Goal: Task Accomplishment & Management: Complete application form

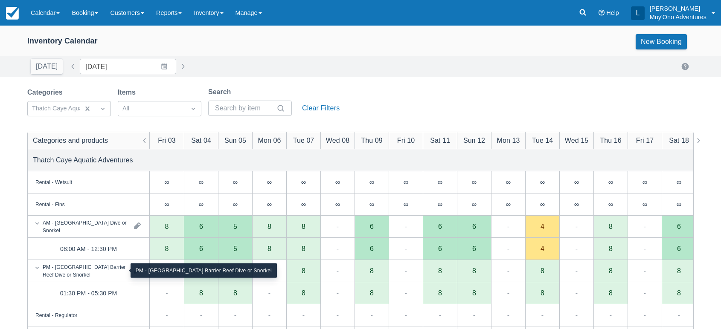
scroll to position [114, 0]
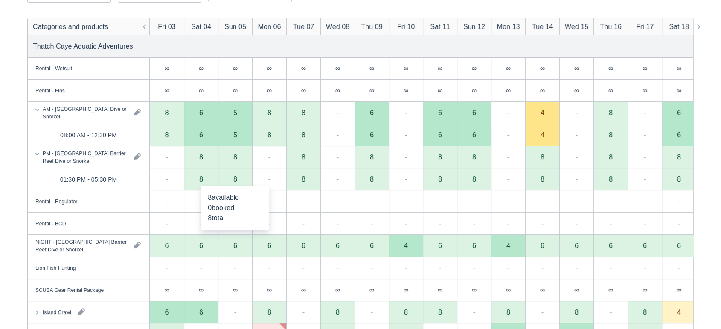
click at [229, 179] on div "8" at bounding box center [235, 180] width 34 height 22
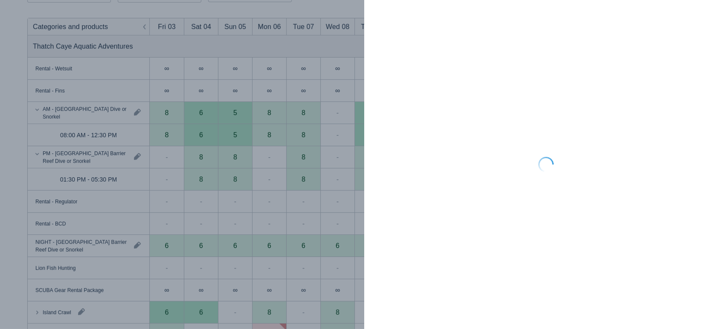
click at [247, 45] on div at bounding box center [364, 164] width 728 height 329
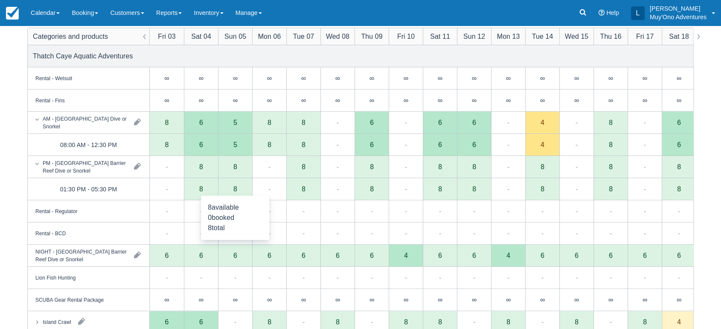
scroll to position [93, 0]
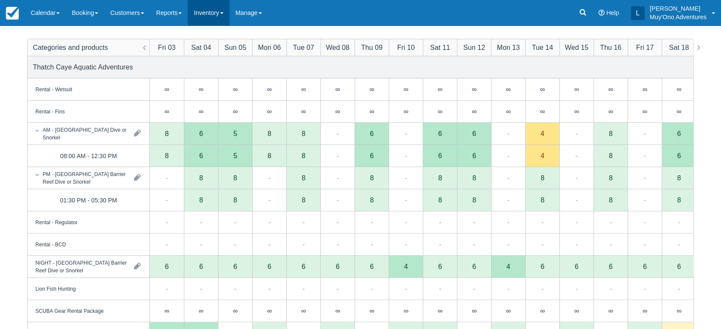
click at [229, 13] on link "Inventory" at bounding box center [208, 13] width 41 height 26
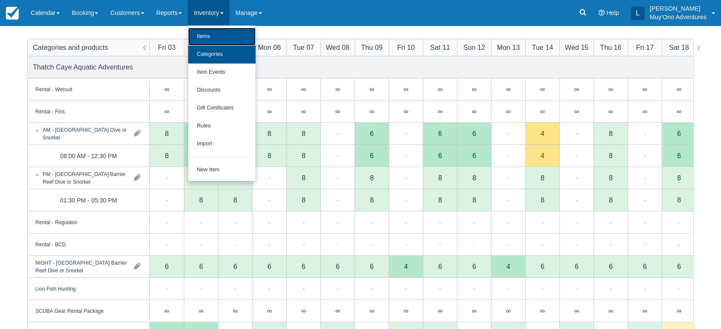
click at [226, 45] on link "Items" at bounding box center [221, 37] width 67 height 18
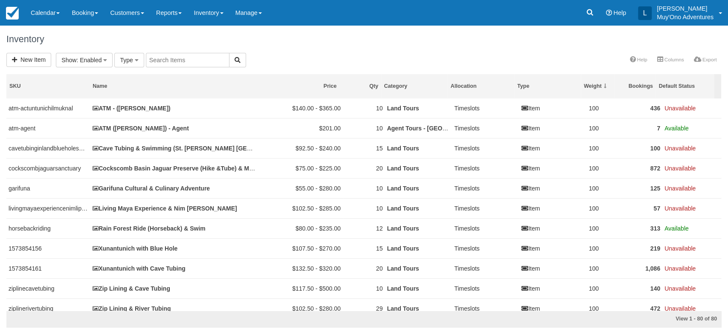
click at [206, 60] on input "text" at bounding box center [188, 60] width 84 height 15
click at [137, 63] on button "Type" at bounding box center [128, 60] width 29 height 15
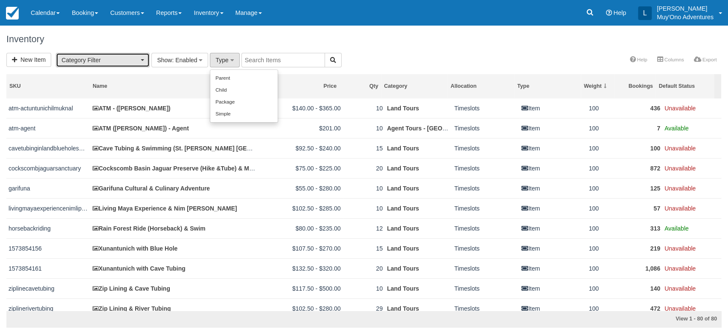
click at [137, 63] on span "Category Filter" at bounding box center [99, 60] width 77 height 9
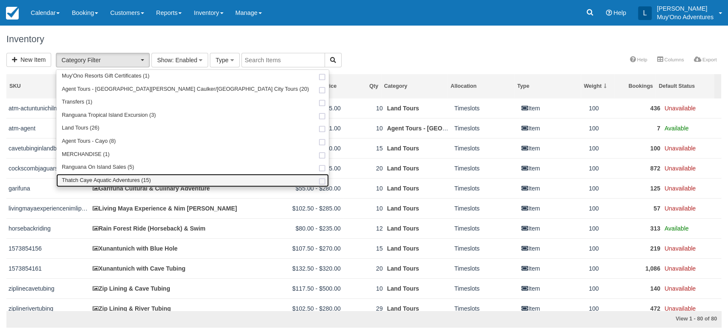
click at [106, 182] on span "Thatch Caye Aquatic Adventures (15)" at bounding box center [106, 181] width 89 height 8
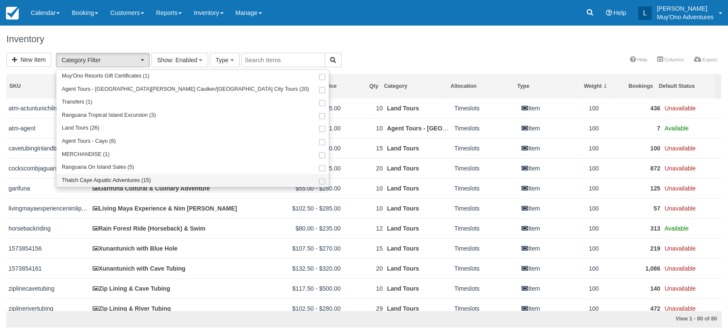
select select "64"
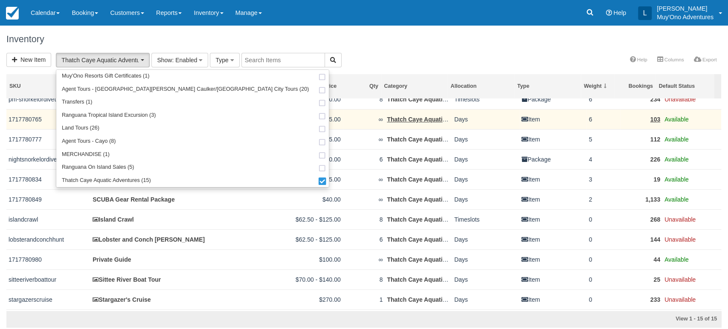
scroll to position [69, 0]
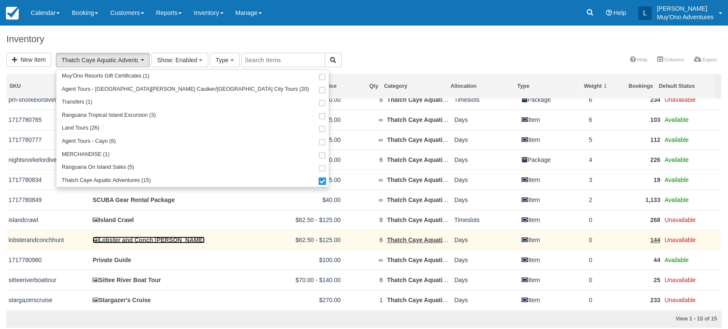
click at [160, 239] on link "Lobster and Conch Hunt" at bounding box center [149, 240] width 112 height 7
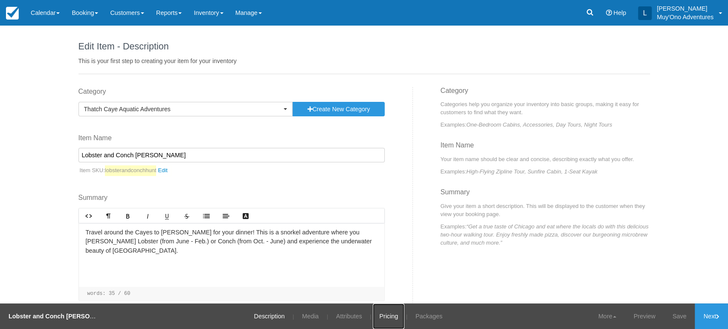
click at [386, 313] on link "Pricing" at bounding box center [389, 317] width 32 height 26
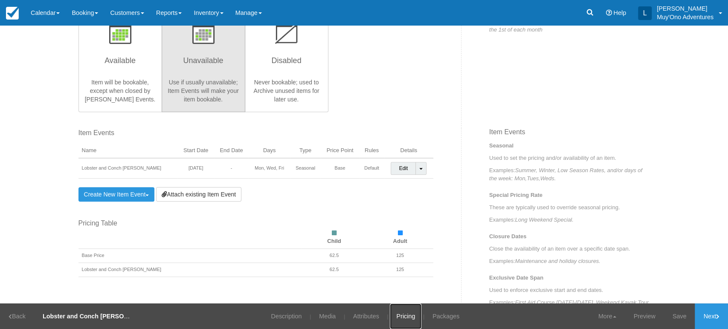
scroll to position [233, 0]
click at [143, 192] on link "Create New Item Event Toggle Dropdown" at bounding box center [116, 194] width 76 height 15
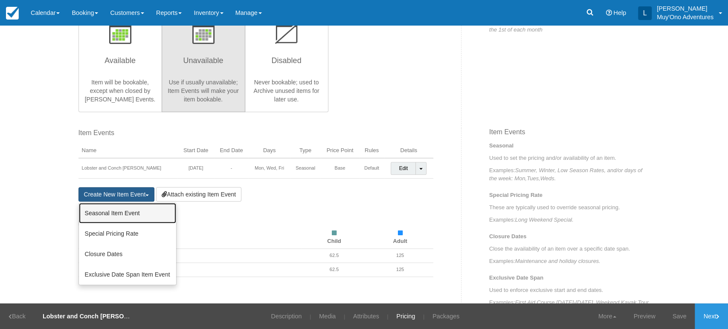
click at [126, 214] on link "Seasonal Item Event" at bounding box center [127, 213] width 97 height 20
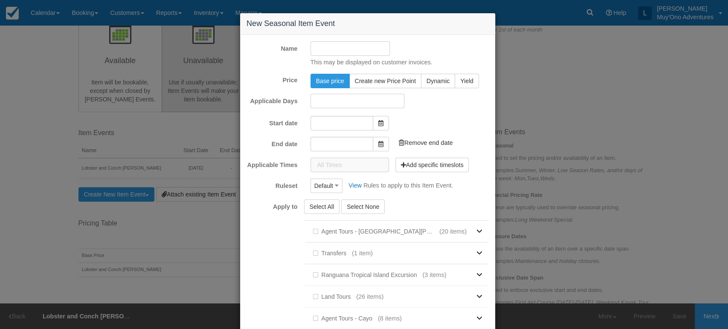
type input "10/05/25"
type input "11/05/25"
click at [361, 53] on input "Name" at bounding box center [351, 48] width 80 height 15
type input "Conch Hunt"
click at [375, 117] on span at bounding box center [381, 122] width 16 height 15
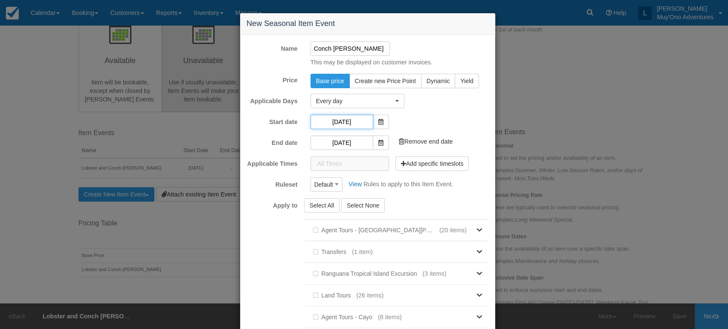
click at [357, 122] on input "10/05/25" at bounding box center [342, 122] width 63 height 15
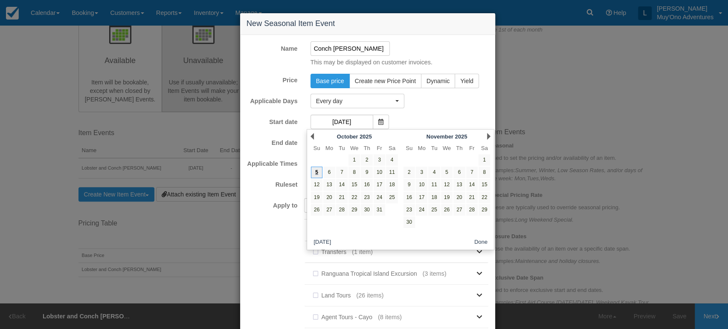
click at [317, 174] on link "5" at bounding box center [317, 173] width 12 height 12
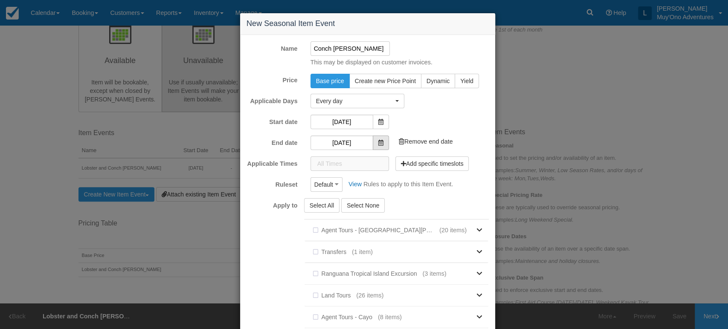
click at [378, 142] on icon at bounding box center [380, 143] width 5 height 6
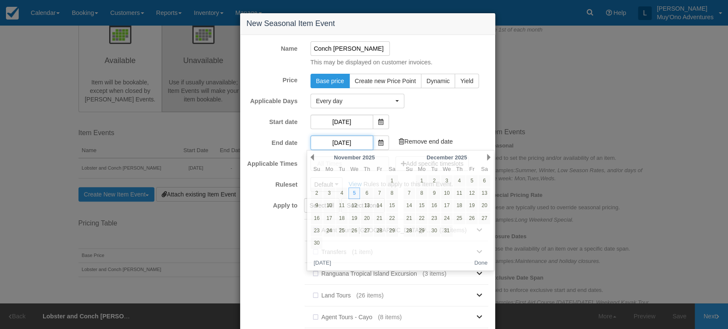
click at [357, 142] on input "11/05/25" at bounding box center [342, 143] width 63 height 15
click at [316, 155] on div "Prev November 2025" at bounding box center [354, 157] width 93 height 12
click at [315, 155] on div "Prev November 2025" at bounding box center [354, 157] width 93 height 12
click at [314, 157] on link "Prev" at bounding box center [312, 157] width 3 height 7
click at [318, 194] on link "5" at bounding box center [317, 194] width 12 height 12
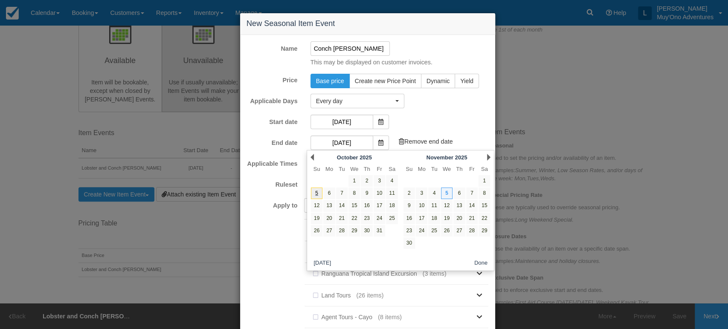
type input "10/05/25"
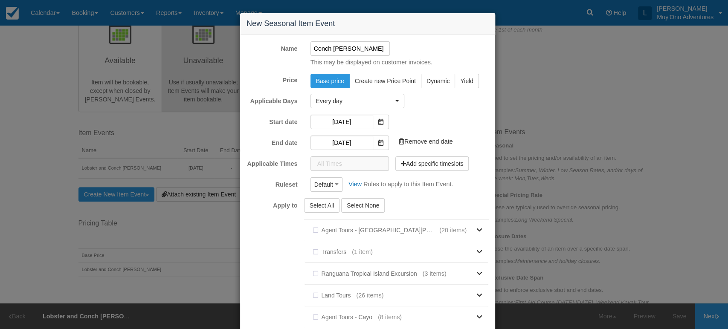
scroll to position [119, 0]
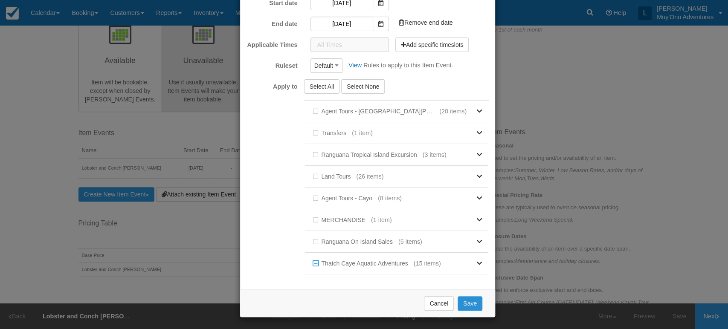
click at [461, 302] on button "Save" at bounding box center [470, 303] width 25 height 15
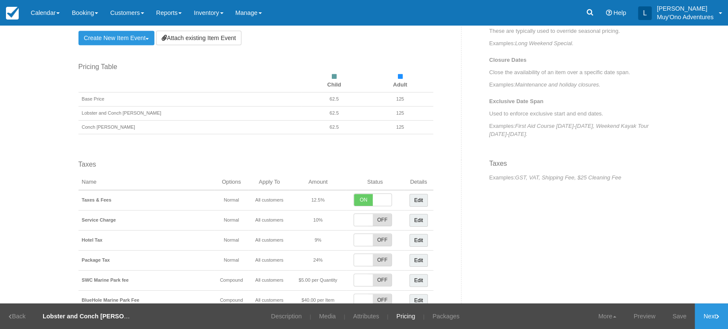
scroll to position [416, 0]
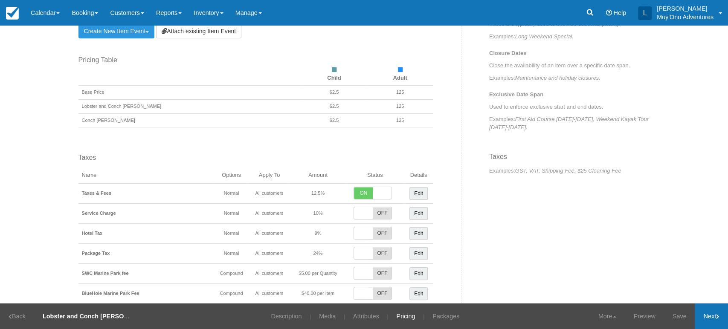
click at [708, 310] on link "Next" at bounding box center [711, 317] width 33 height 26
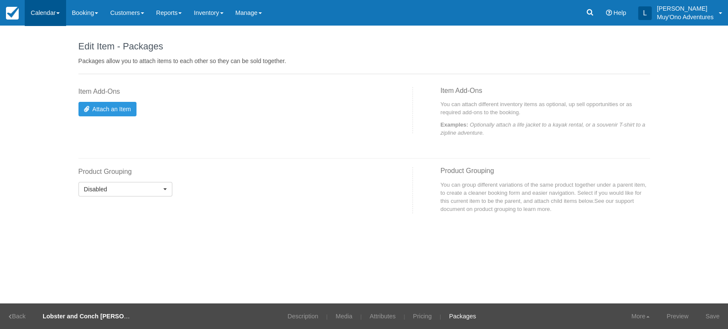
click at [55, 10] on link "Calendar" at bounding box center [45, 13] width 41 height 26
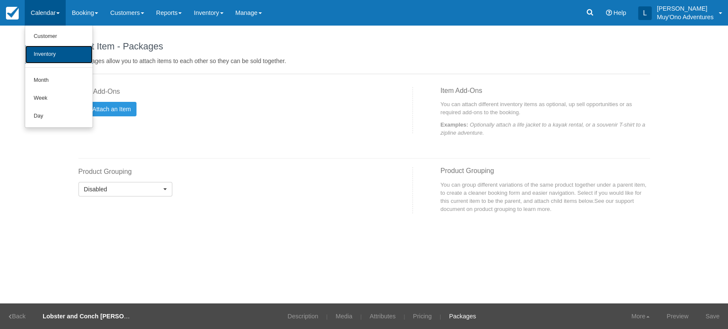
click at [49, 51] on link "Inventory" at bounding box center [58, 55] width 67 height 18
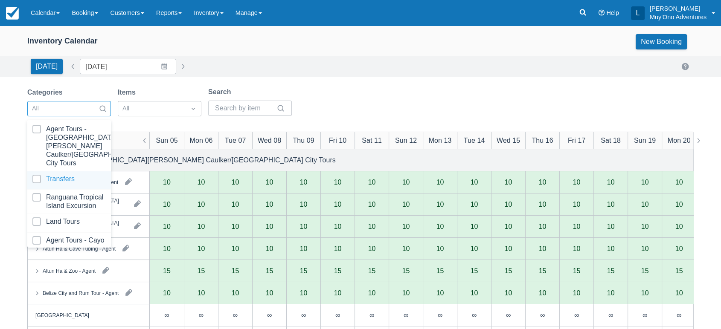
scroll to position [85, 0]
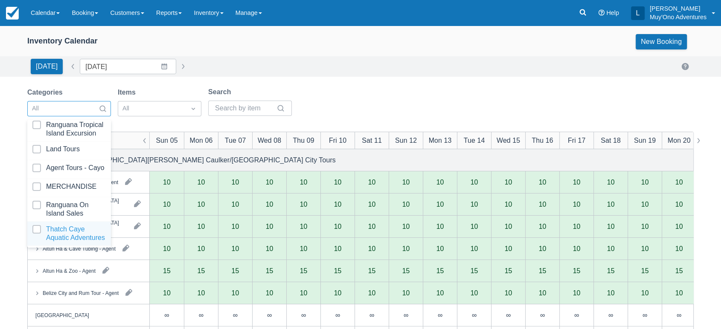
click at [60, 225] on div at bounding box center [68, 233] width 73 height 17
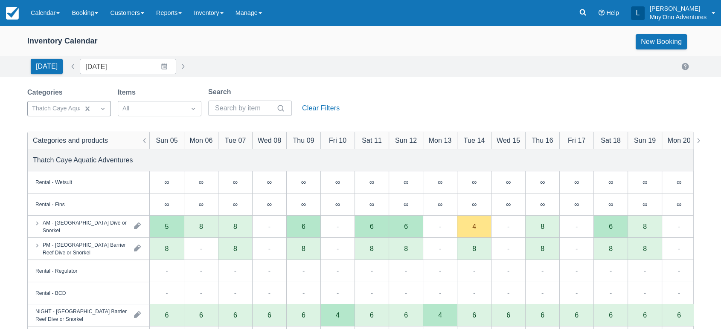
click at [334, 75] on div "Today Date 10/05/25 Navigate forward to interact with the calendar and select a…" at bounding box center [360, 66] width 721 height 20
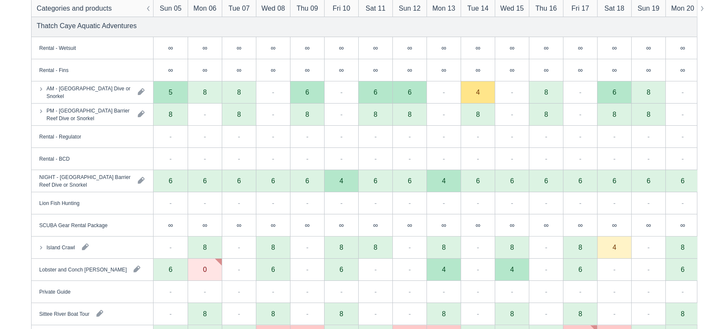
scroll to position [192, 0]
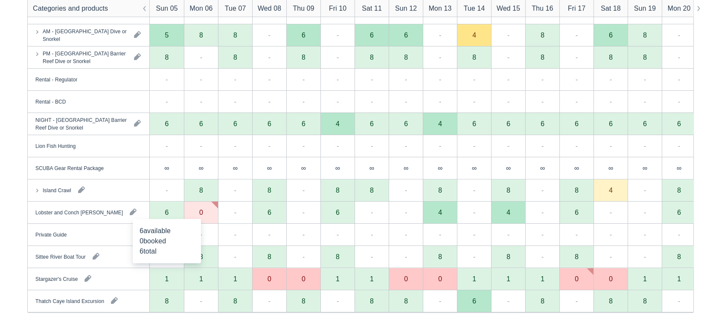
click at [169, 215] on div "6" at bounding box center [167, 213] width 34 height 22
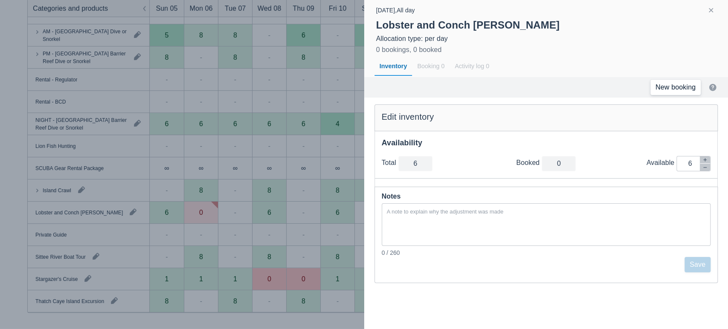
click at [686, 85] on link "New booking" at bounding box center [676, 87] width 50 height 15
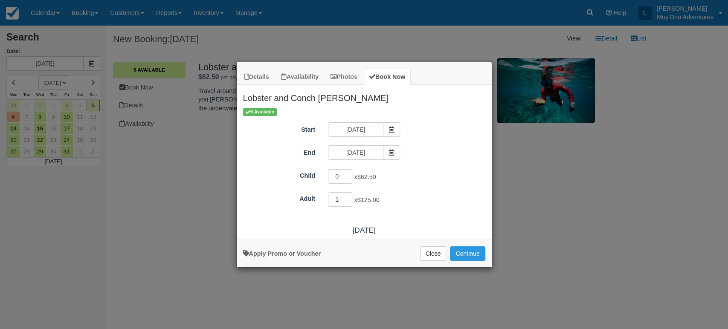
click at [349, 197] on input "1" at bounding box center [340, 199] width 25 height 15
type input "2"
click at [349, 197] on input "2" at bounding box center [340, 199] width 25 height 15
click at [468, 252] on button "Continue" at bounding box center [467, 254] width 35 height 15
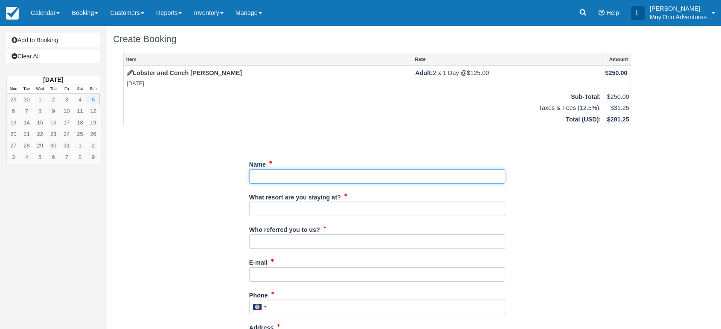
click at [383, 175] on input "Name" at bounding box center [377, 176] width 256 height 15
click at [300, 174] on input "Name" at bounding box center [377, 176] width 256 height 15
paste input "[PERSON_NAME]"
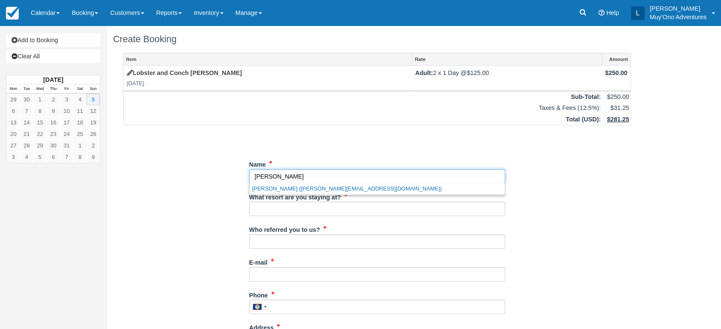
type input "[PERSON_NAME]"
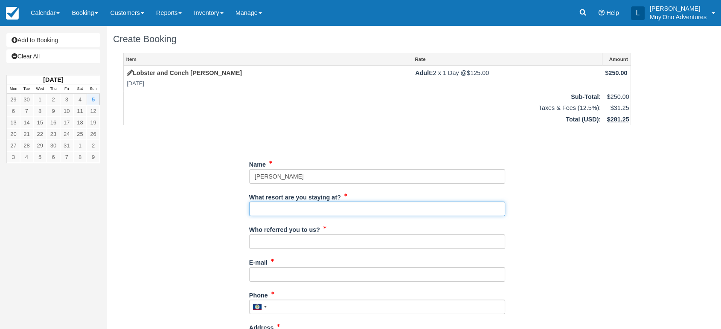
click at [285, 204] on input "What resort are you staying at?" at bounding box center [377, 209] width 256 height 15
type input "Thatch Caye"
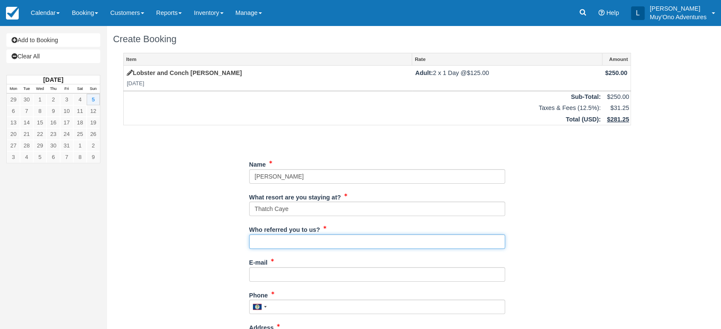
click at [280, 241] on input "Who referred you to us?" at bounding box center [377, 242] width 256 height 15
type input "[PERSON_NAME]"
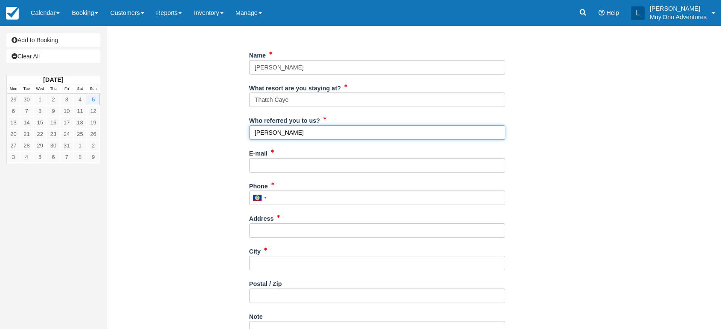
scroll to position [110, 0]
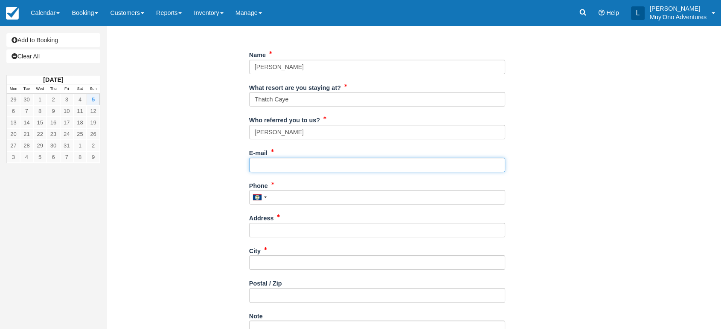
click at [275, 163] on input "E-mail" at bounding box center [377, 165] width 256 height 15
paste input "[PERSON_NAME][EMAIL_ADDRESS][DOMAIN_NAME]"
click at [275, 163] on input "[PERSON_NAME][EMAIL_ADDRESS][DOMAIN_NAME]" at bounding box center [377, 165] width 256 height 15
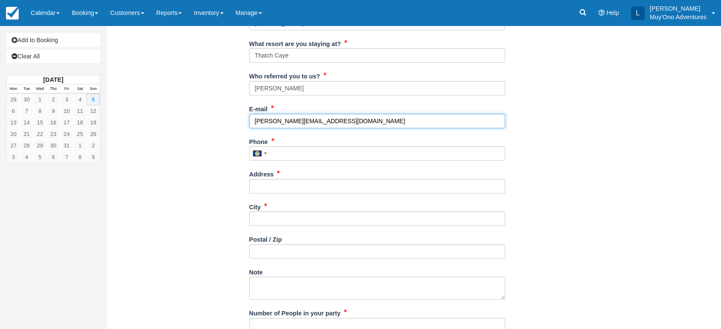
scroll to position [161, 0]
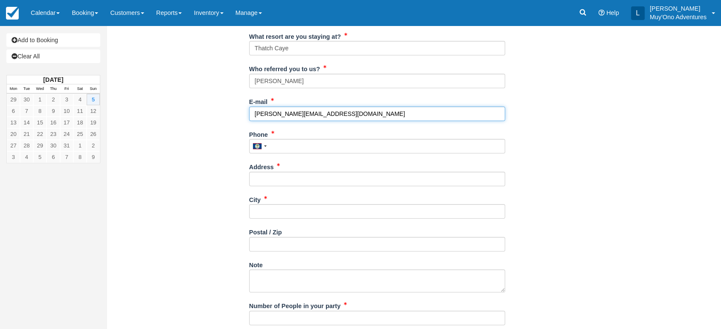
type input "[PERSON_NAME][EMAIL_ADDRESS][DOMAIN_NAME]"
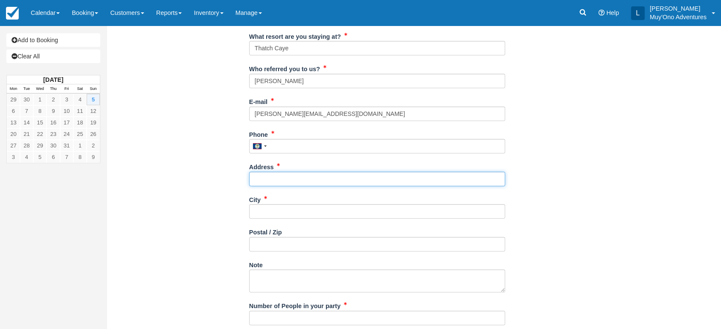
click at [287, 173] on input "Address" at bounding box center [377, 179] width 256 height 15
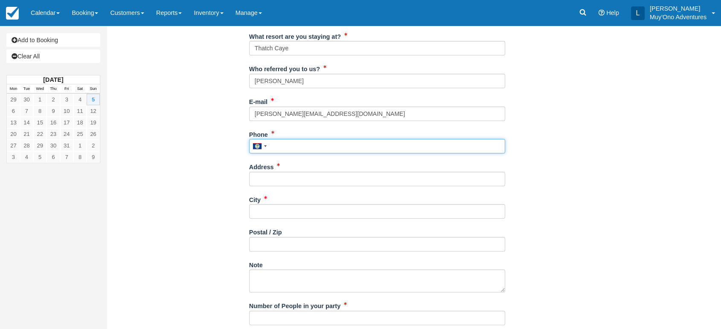
click at [296, 142] on input "Phone" at bounding box center [377, 146] width 256 height 15
click at [288, 146] on input "Phone" at bounding box center [377, 146] width 256 height 15
type input "na"
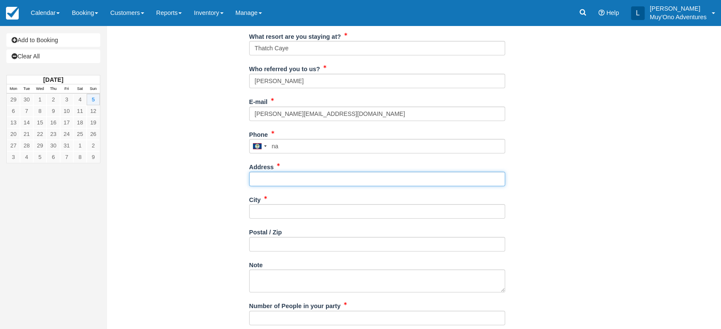
click at [290, 182] on input "Address" at bounding box center [377, 179] width 256 height 15
type input "na"
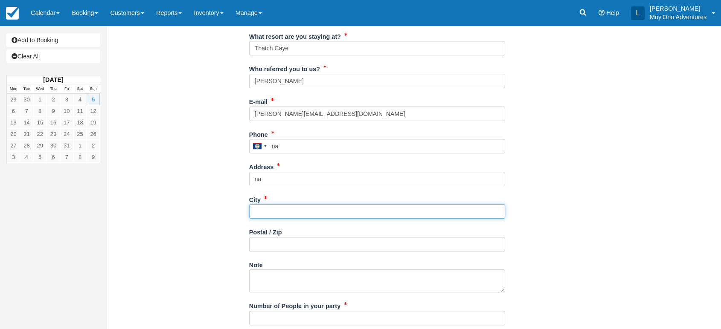
click at [282, 212] on input "City" at bounding box center [377, 211] width 256 height 15
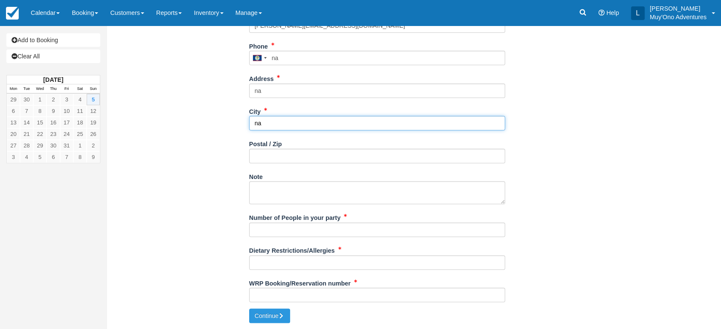
type input "na"
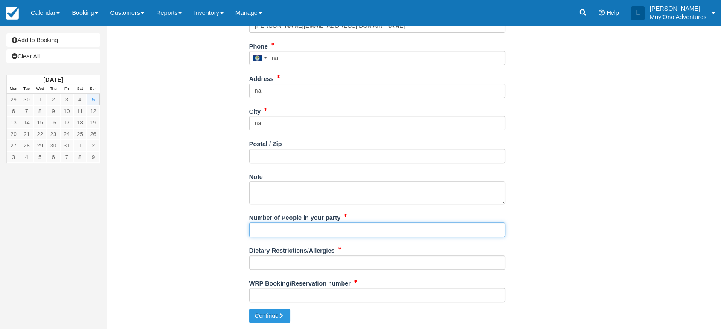
click at [280, 231] on input "Number of People in your party" at bounding box center [377, 230] width 256 height 15
type input "2"
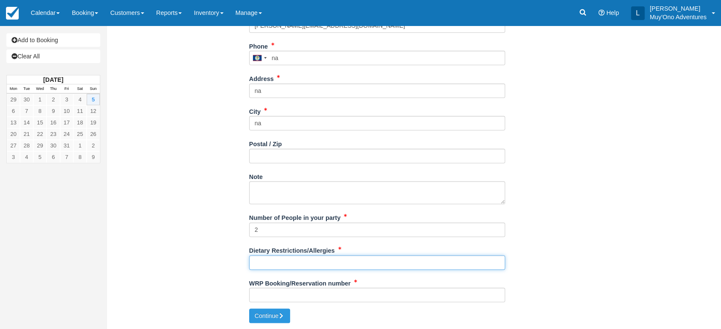
click at [275, 267] on input "Dietary Restrictions/Allergies" at bounding box center [377, 263] width 256 height 15
type input "na"
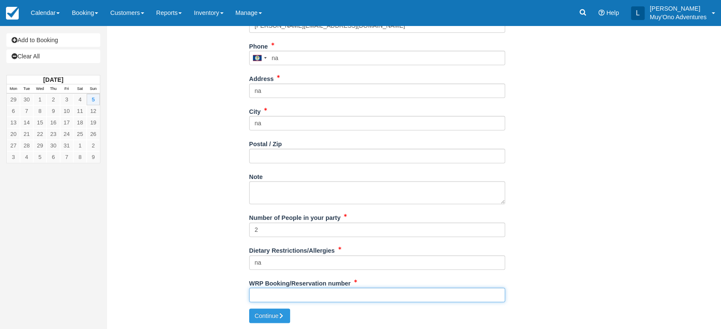
click at [265, 292] on input "WRP Booking/Reservation number" at bounding box center [377, 295] width 256 height 15
paste input "45415264"
type input "45415264"
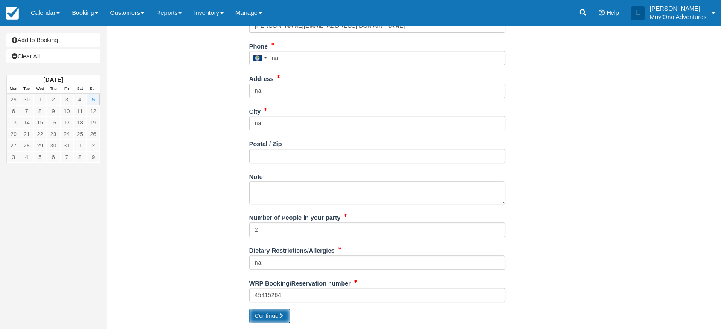
click at [259, 314] on button "Continue" at bounding box center [269, 316] width 41 height 15
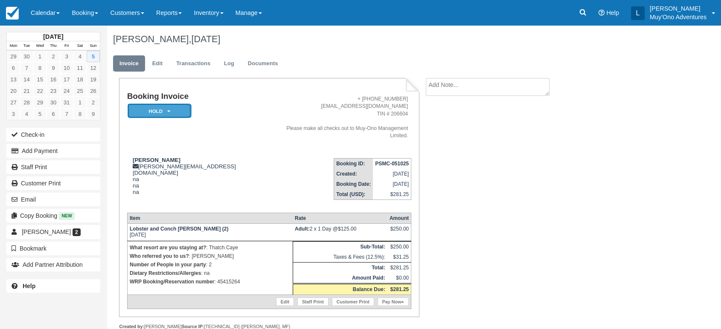
click at [177, 112] on em "HOLD" at bounding box center [160, 111] width 64 height 15
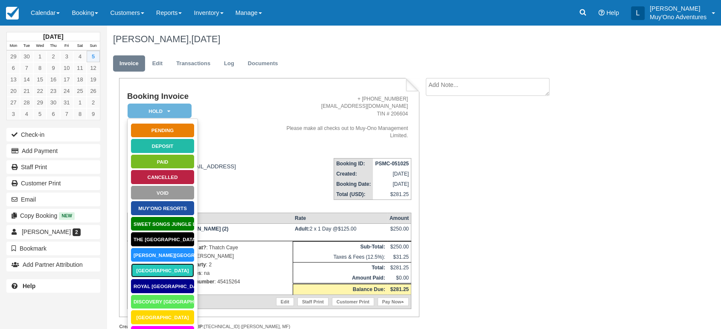
click at [158, 272] on link "[GEOGRAPHIC_DATA]" at bounding box center [163, 270] width 64 height 15
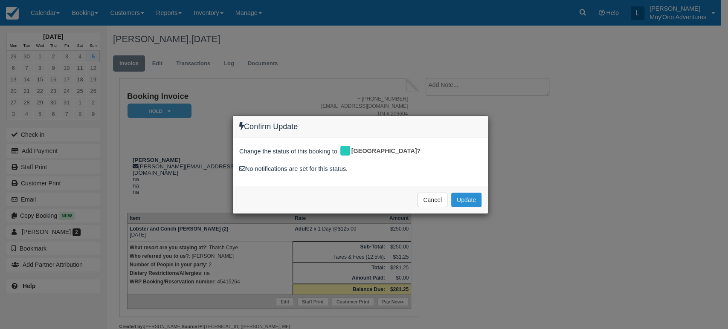
click at [466, 203] on button "Update" at bounding box center [466, 200] width 30 height 15
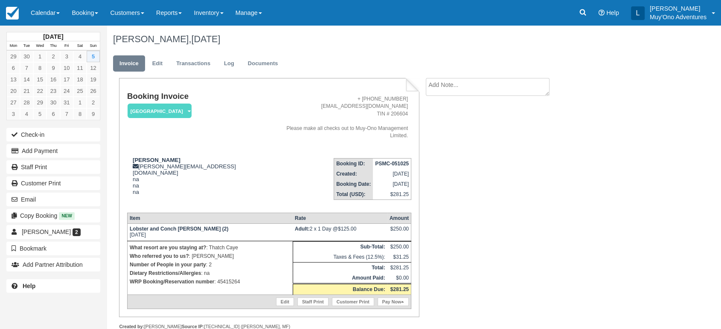
click at [394, 161] on strong "PSMC-051025" at bounding box center [392, 164] width 34 height 6
copy tbody "PSMC-051025"
